Goal: Task Accomplishment & Management: Manage account settings

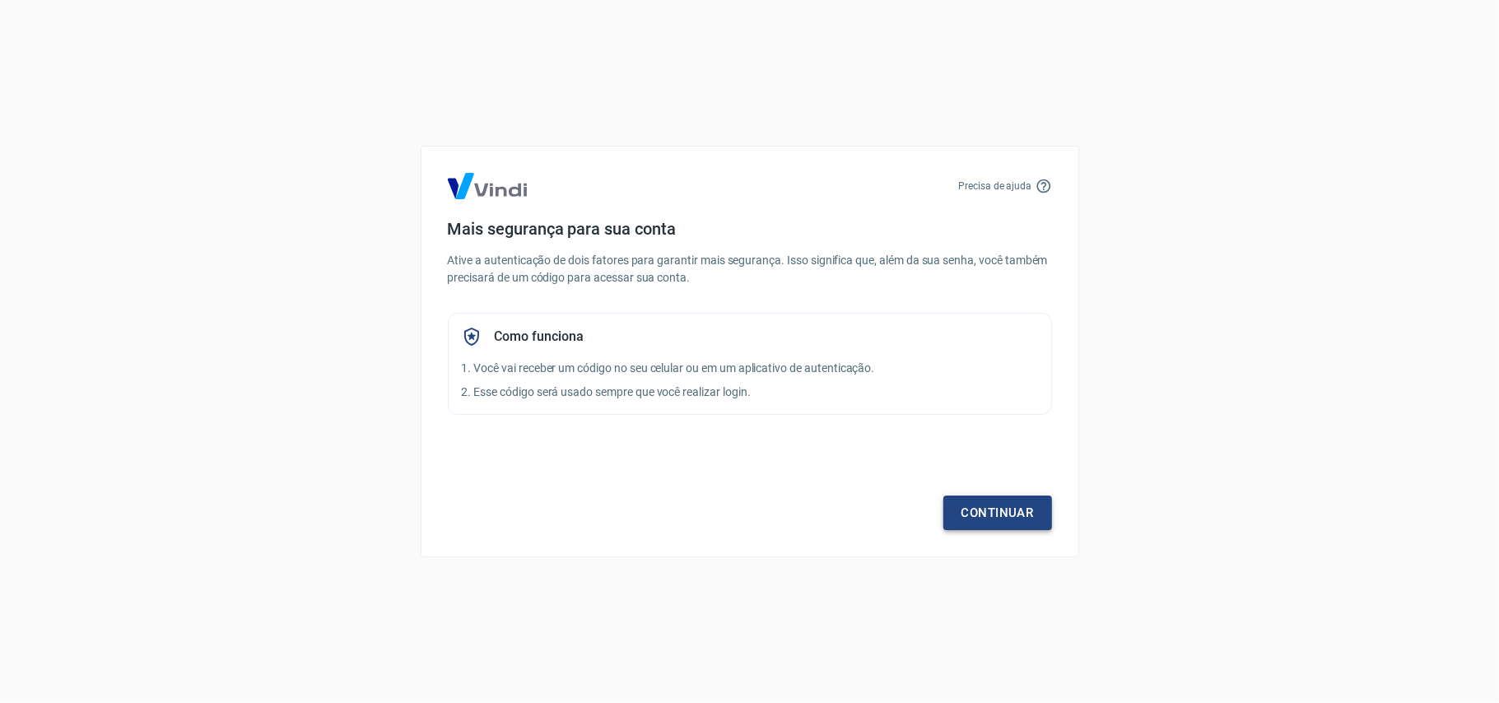
click at [1001, 496] on link "Continuar" at bounding box center [997, 513] width 109 height 35
